Goal: Transaction & Acquisition: Purchase product/service

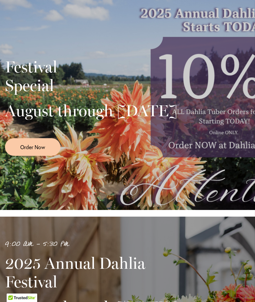
scroll to position [103, 0]
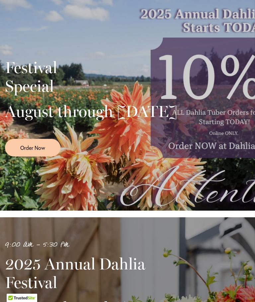
click at [39, 152] on span "Order Now" at bounding box center [32, 148] width 25 height 8
click at [38, 145] on link "Order Now" at bounding box center [33, 148] width 56 height 18
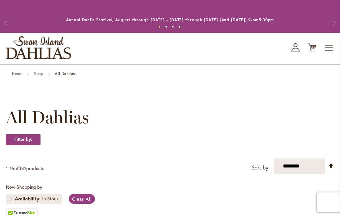
click at [39, 73] on link "Shop" at bounding box center [38, 73] width 9 height 5
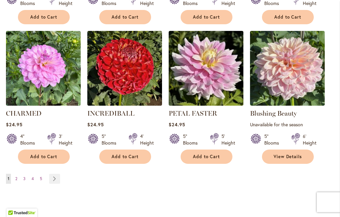
scroll to position [556, 0]
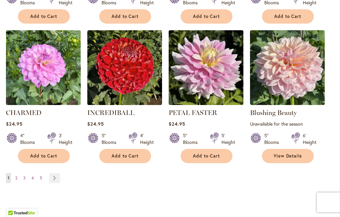
click at [53, 183] on link "Page Next" at bounding box center [54, 178] width 11 height 10
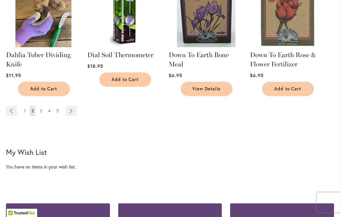
scroll to position [627, 0]
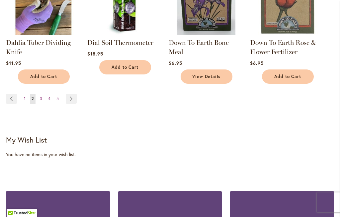
click at [72, 97] on link "Page Next" at bounding box center [71, 99] width 11 height 10
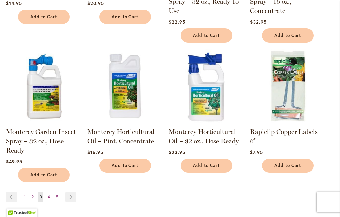
scroll to position [519, 0]
click at [74, 192] on link "Page Next" at bounding box center [70, 197] width 11 height 10
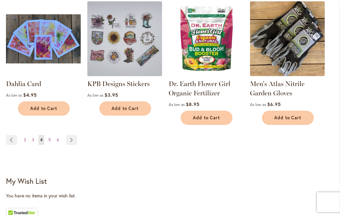
scroll to position [567, 0]
click at [77, 135] on link "Page Next" at bounding box center [71, 140] width 11 height 10
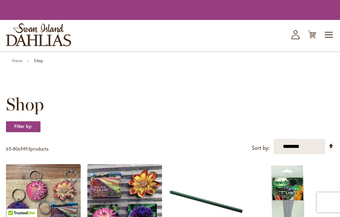
click at [325, 149] on select "**********" at bounding box center [300, 146] width 52 height 15
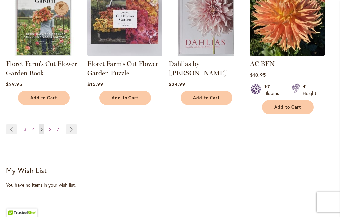
scroll to position [578, 0]
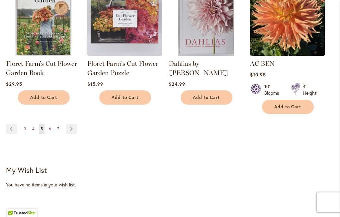
click at [75, 127] on link "Page Next" at bounding box center [71, 129] width 11 height 10
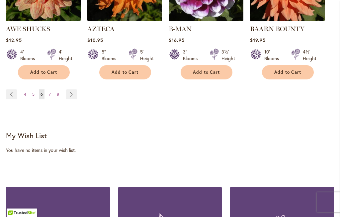
scroll to position [659, 0]
click at [75, 89] on link "Page Next" at bounding box center [71, 94] width 11 height 10
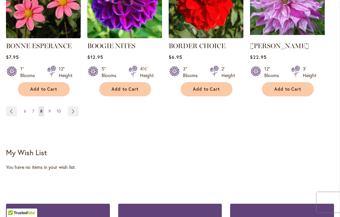
scroll to position [633, 0]
click at [75, 110] on link "Page Next" at bounding box center [73, 111] width 11 height 10
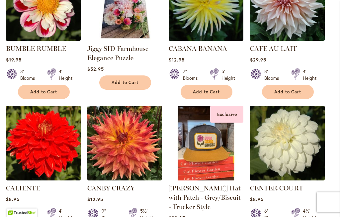
scroll to position [509, 0]
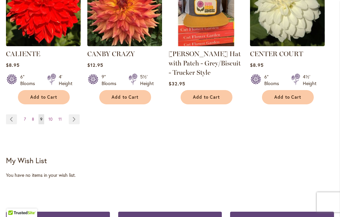
scroll to position [643, 0]
click at [77, 114] on link "Page Next" at bounding box center [74, 119] width 11 height 10
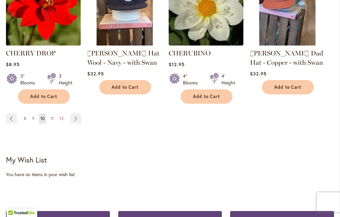
scroll to position [635, 0]
click at [77, 114] on link "Page Next" at bounding box center [75, 119] width 11 height 10
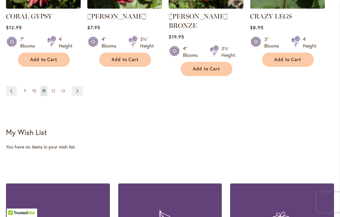
scroll to position [690, 0]
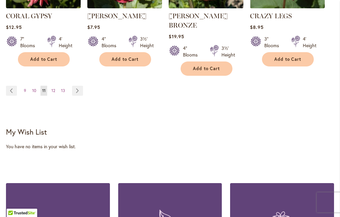
click at [79, 86] on link "Page Next" at bounding box center [77, 91] width 11 height 10
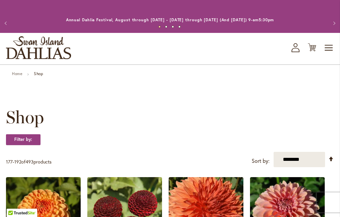
click at [331, 48] on span "Toggle Nav" at bounding box center [329, 47] width 10 height 13
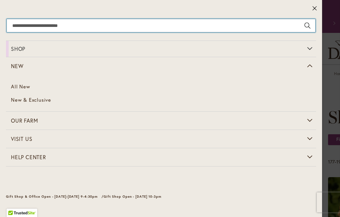
click at [81, 22] on input "Search" at bounding box center [161, 25] width 309 height 13
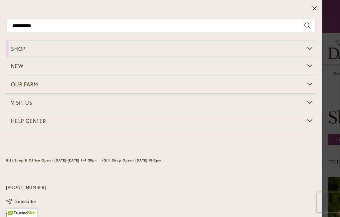
click at [309, 21] on button "Search" at bounding box center [308, 25] width 6 height 13
type input "**********"
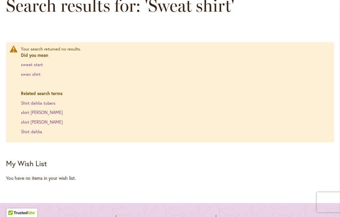
scroll to position [95, 0]
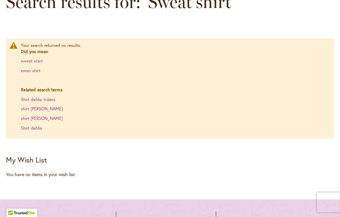
click at [32, 70] on link "swan shirt" at bounding box center [31, 71] width 20 height 6
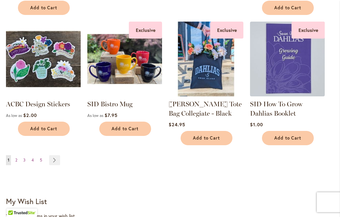
scroll to position [675, 0]
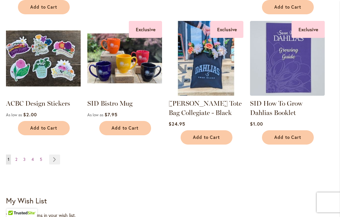
click at [59, 157] on link "Page Next" at bounding box center [54, 160] width 11 height 10
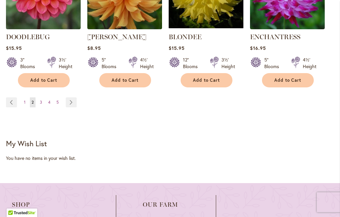
scroll to position [741, 0]
click at [75, 99] on link "Page Next" at bounding box center [71, 102] width 11 height 10
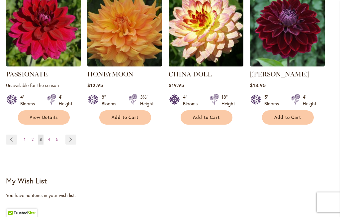
scroll to position [713, 0]
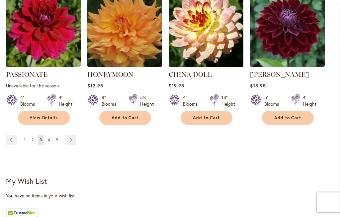
click at [71, 135] on link "Page Next" at bounding box center [70, 140] width 11 height 10
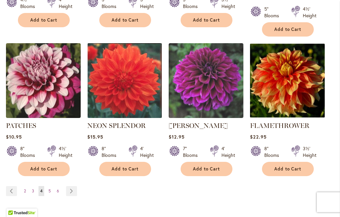
scroll to position [680, 0]
click at [77, 186] on ul "Page Previous Page 2 Page 3 You're currently reading page 4 Page 5 Page 6 Page …" at bounding box center [43, 191] width 74 height 10
click at [76, 186] on link "Page Next" at bounding box center [71, 191] width 11 height 10
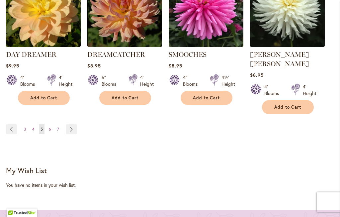
scroll to position [733, 0]
click at [74, 124] on link "Page Next" at bounding box center [71, 129] width 11 height 10
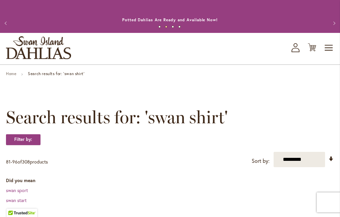
click at [82, 74] on strong "Search results for: 'swan shirt'" at bounding box center [56, 73] width 57 height 5
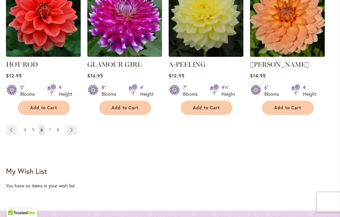
scroll to position [723, 0]
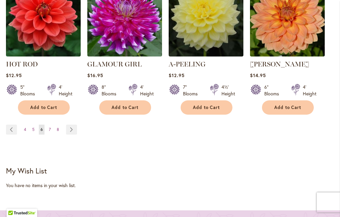
click at [73, 125] on link "Page Next" at bounding box center [71, 130] width 11 height 10
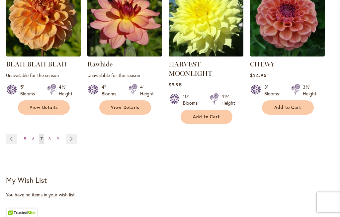
scroll to position [723, 0]
click at [73, 134] on link "Page Next" at bounding box center [71, 139] width 11 height 10
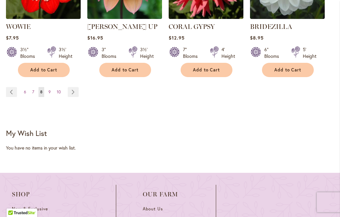
scroll to position [761, 0]
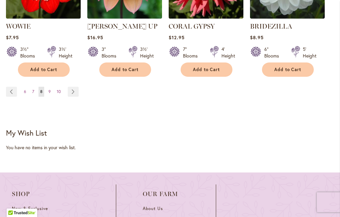
click at [75, 87] on link "Page Next" at bounding box center [73, 92] width 11 height 10
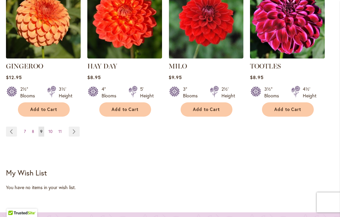
scroll to position [723, 0]
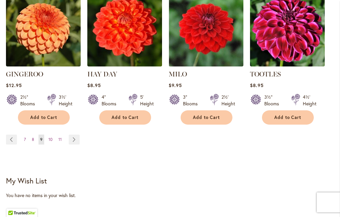
click at [73, 135] on link "Page Next" at bounding box center [74, 140] width 11 height 10
click at [74, 135] on link "Page Next" at bounding box center [74, 140] width 11 height 10
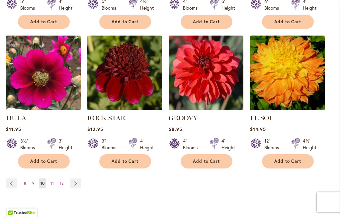
scroll to position [669, 0]
click at [75, 179] on link "Page Next" at bounding box center [75, 184] width 11 height 10
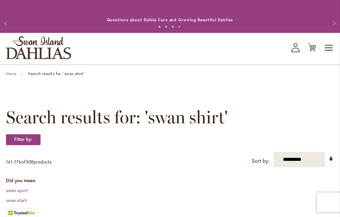
click at [14, 75] on link "Home" at bounding box center [11, 73] width 10 height 5
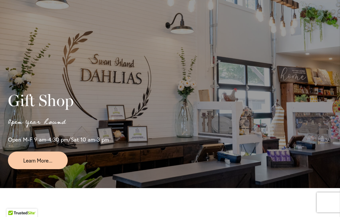
scroll to position [1558, 0]
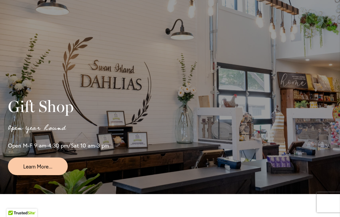
click at [51, 111] on span "Gift Shop" at bounding box center [41, 106] width 66 height 19
click at [43, 169] on span "Learn More..." at bounding box center [37, 167] width 29 height 8
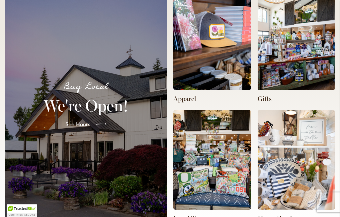
scroll to position [0, 112]
click at [217, 62] on img at bounding box center [213, 40] width 78 height 100
click at [208, 55] on img at bounding box center [213, 40] width 78 height 100
click at [192, 101] on p "Apparel" at bounding box center [213, 98] width 78 height 9
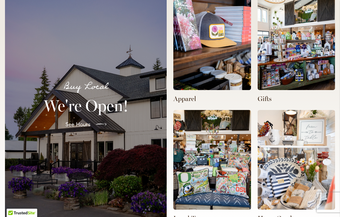
scroll to position [0, 336]
click at [220, 68] on img at bounding box center [213, 40] width 78 height 100
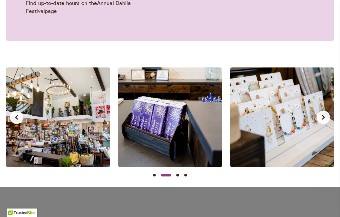
scroll to position [596, 0]
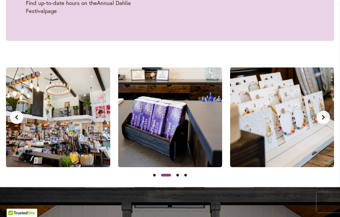
click at [322, 116] on icon "Next slide" at bounding box center [323, 117] width 5 height 5
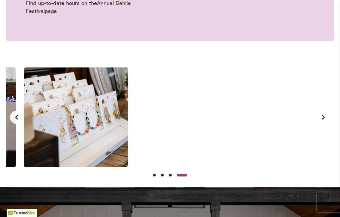
scroll to position [0, 336]
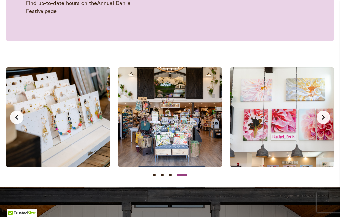
click at [326, 117] on icon "Next slide" at bounding box center [323, 117] width 5 height 5
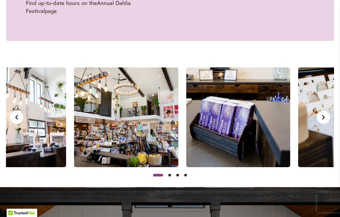
scroll to position [0, 0]
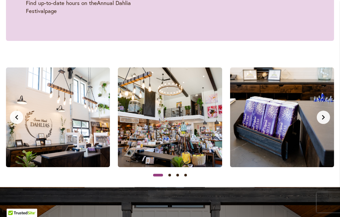
click at [324, 120] on button "Next slide" at bounding box center [323, 117] width 13 height 13
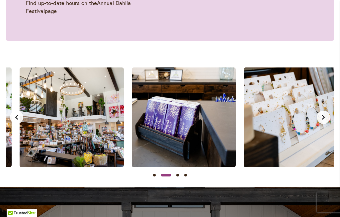
scroll to position [0, 112]
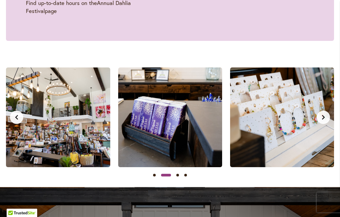
click at [326, 115] on icon "Next slide" at bounding box center [323, 117] width 5 height 5
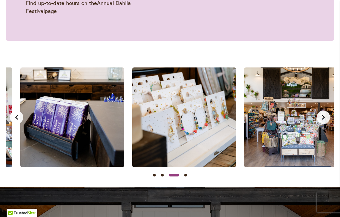
scroll to position [0, 224]
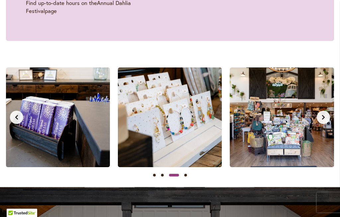
click at [328, 118] on button "Next slide" at bounding box center [323, 117] width 13 height 13
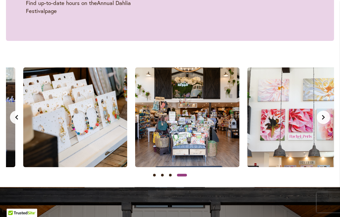
scroll to position [0, 336]
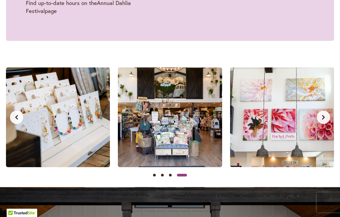
click at [322, 115] on icon "Next slide" at bounding box center [323, 117] width 5 height 5
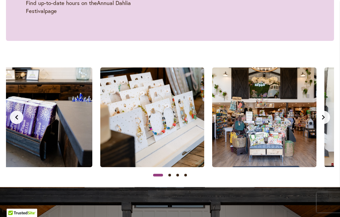
scroll to position [0, 0]
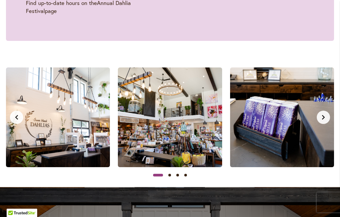
click at [321, 122] on button "Next slide" at bounding box center [323, 117] width 13 height 13
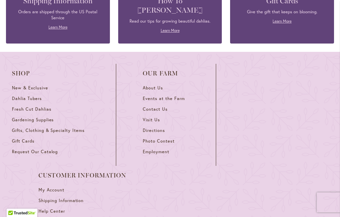
scroll to position [1064, 0]
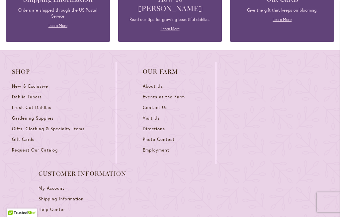
click at [67, 126] on span "Gifts, Clothing & Specialty Items" at bounding box center [48, 129] width 73 height 6
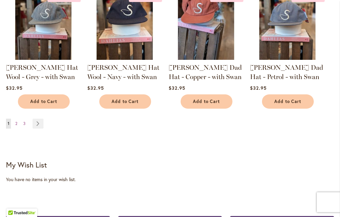
scroll to position [612, 0]
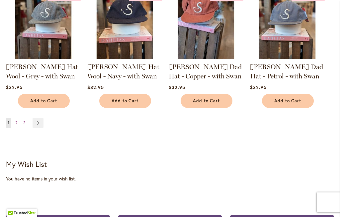
click at [40, 119] on link "Page Next" at bounding box center [38, 123] width 11 height 10
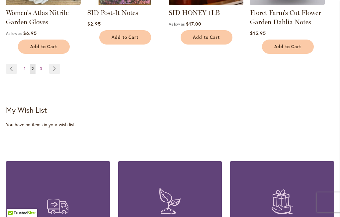
scroll to position [642, 0]
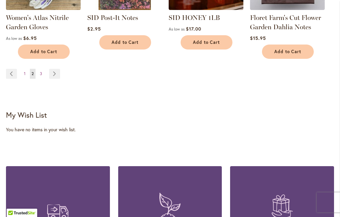
click at [55, 73] on link "Page Next" at bounding box center [54, 74] width 11 height 10
click at [58, 73] on link "Page Next" at bounding box center [54, 74] width 11 height 10
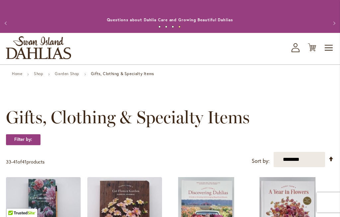
click at [18, 71] on link "Home" at bounding box center [17, 73] width 10 height 5
